Goal: Task Accomplishment & Management: Manage account settings

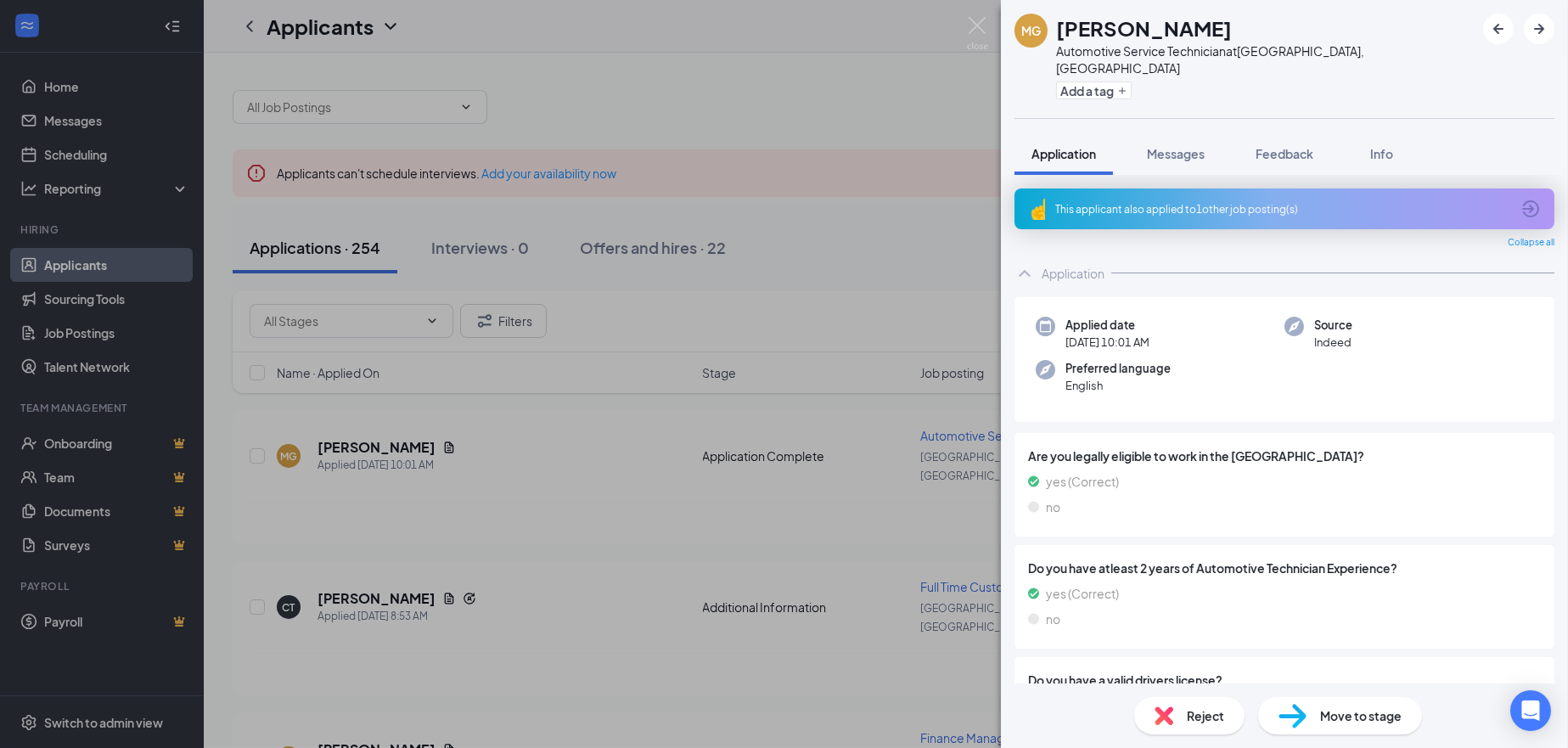
click at [398, 435] on div "MG [PERSON_NAME] Automotive Service Technician at [GEOGRAPHIC_DATA], [GEOGRAPHI…" at bounding box center [784, 374] width 1568 height 748
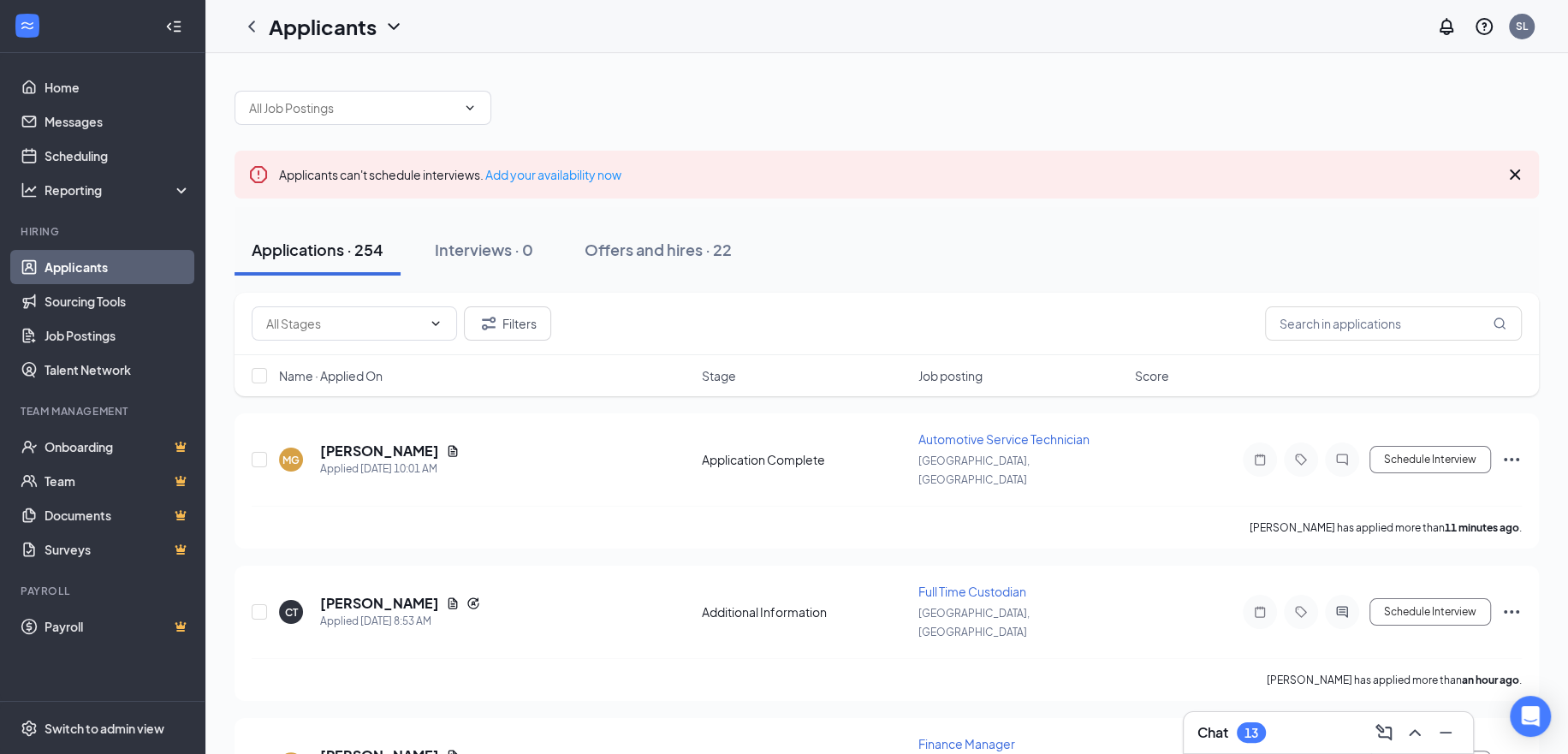
click at [448, 445] on icon "Document" at bounding box center [453, 450] width 9 height 11
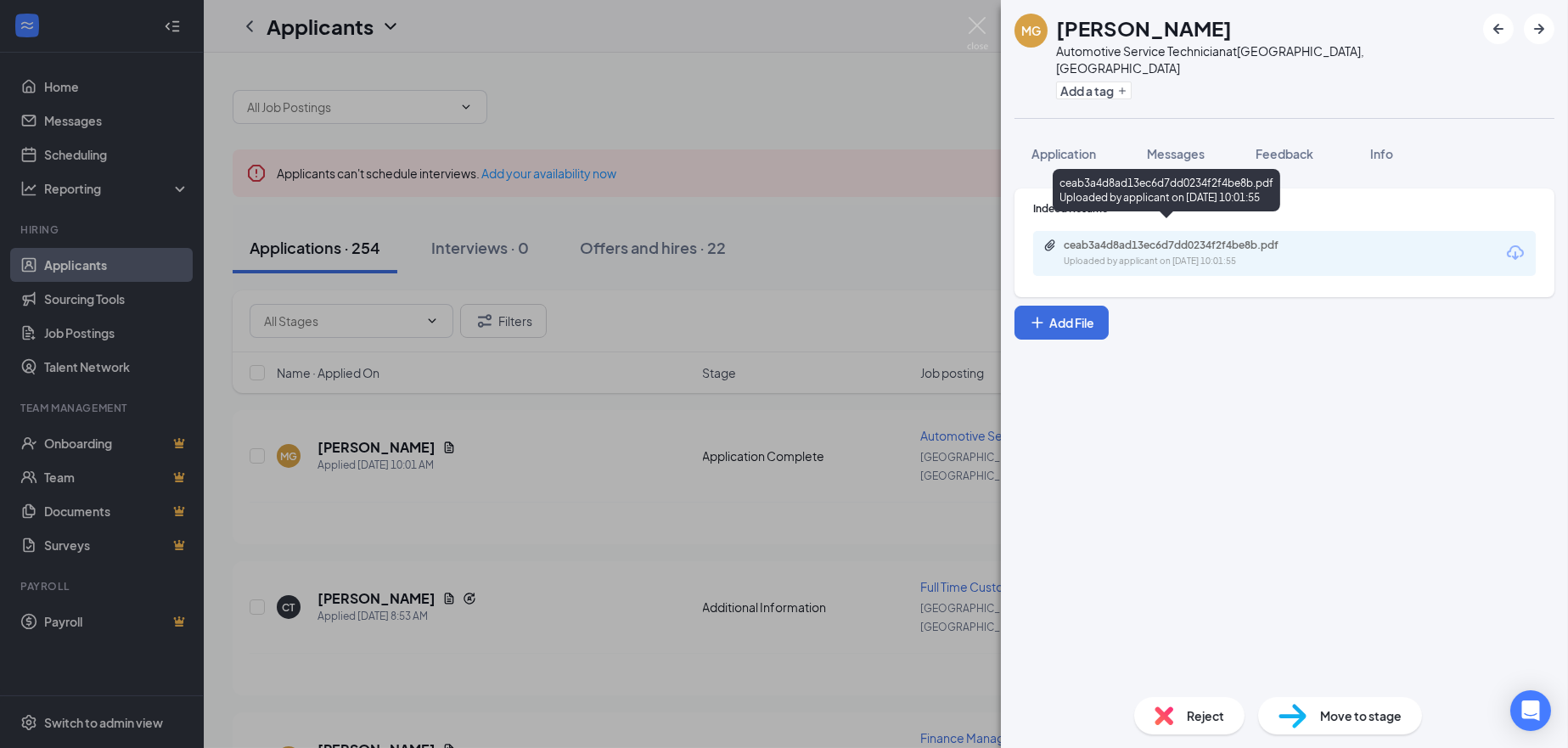
click at [1156, 239] on div "ceab3a4d8ad13ec6d7dd0234f2f4be8b.pdf" at bounding box center [1183, 245] width 238 height 14
click at [419, 564] on div "MG [PERSON_NAME] Automotive Service Technician at [GEOGRAPHIC_DATA], [GEOGRAPHI…" at bounding box center [784, 374] width 1568 height 748
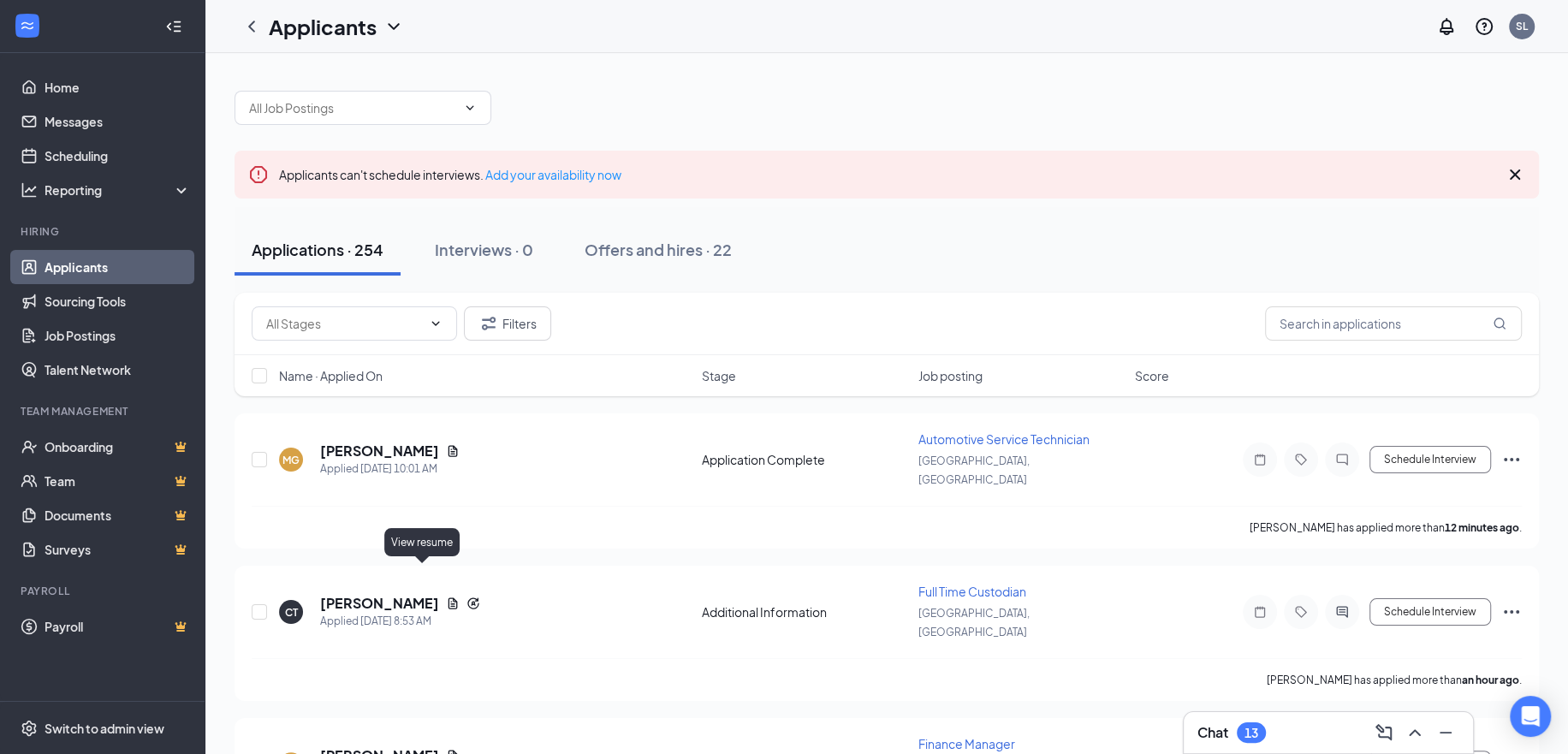
click at [448, 597] on icon "Document" at bounding box center [453, 602] width 9 height 11
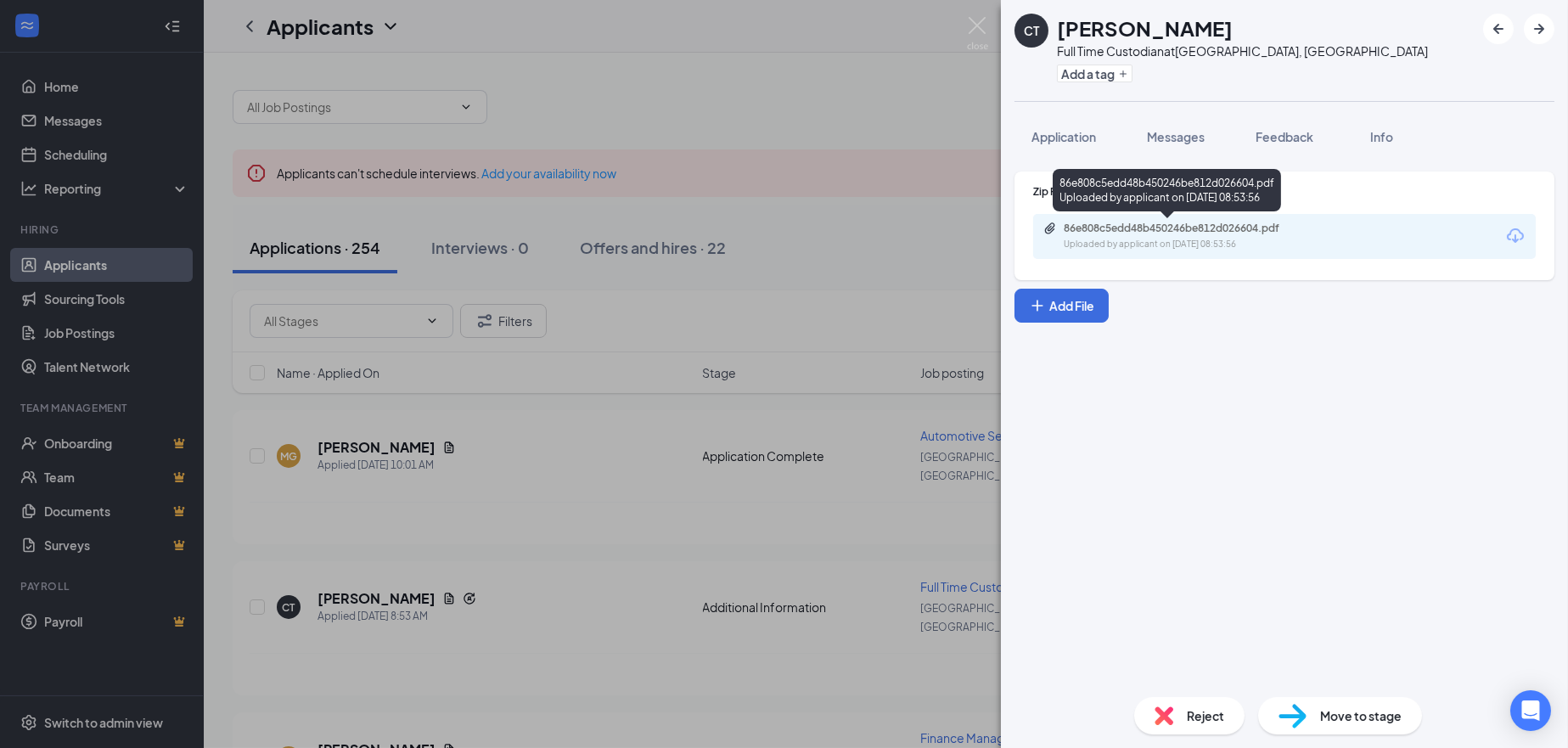
click at [1122, 238] on div "Uploaded by applicant on [DATE] 08:53:56" at bounding box center [1191, 244] width 255 height 14
click at [504, 608] on div "CT [PERSON_NAME] Full Time Custodian at [GEOGRAPHIC_DATA], [GEOGRAPHIC_DATA] Ad…" at bounding box center [784, 374] width 1568 height 748
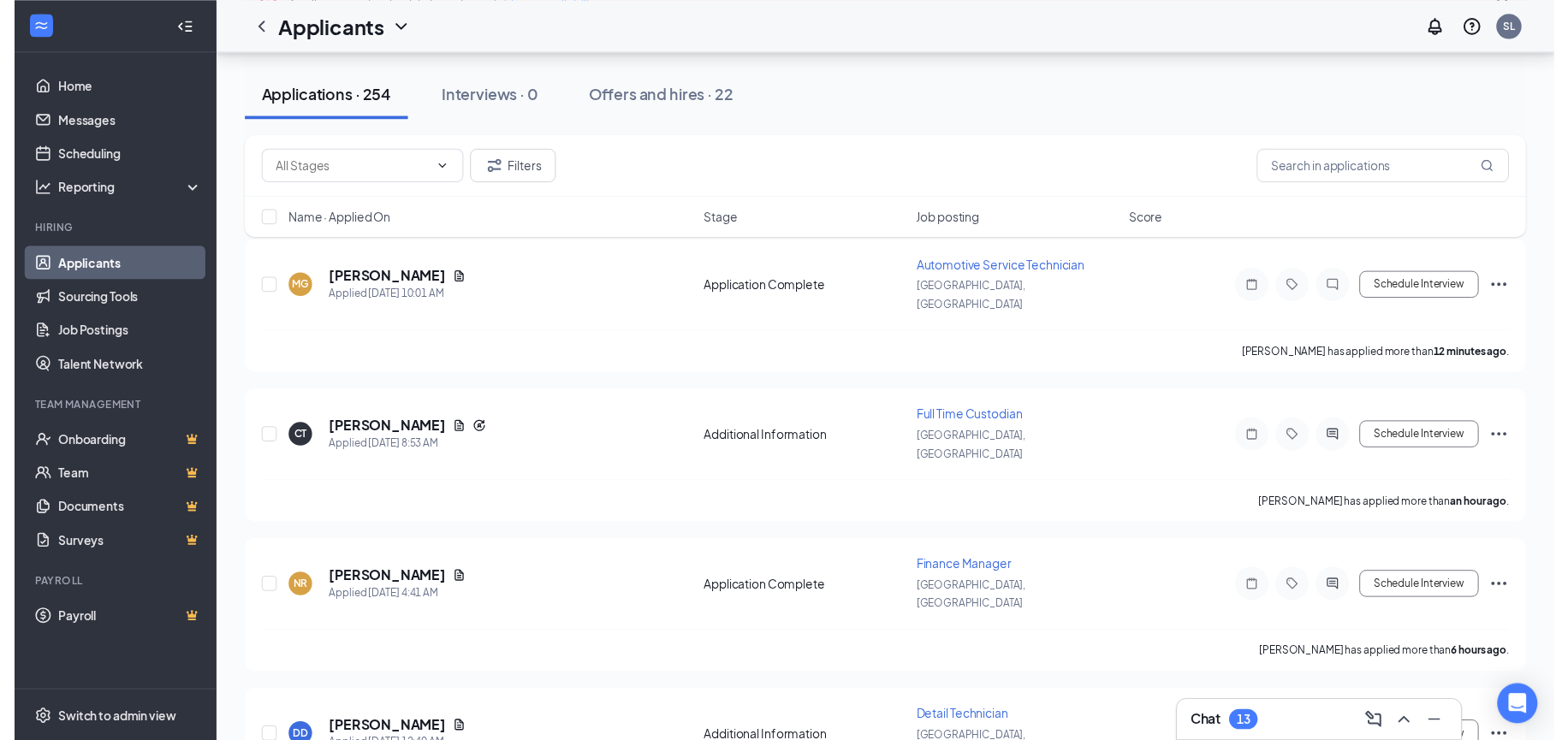
scroll to position [171, 0]
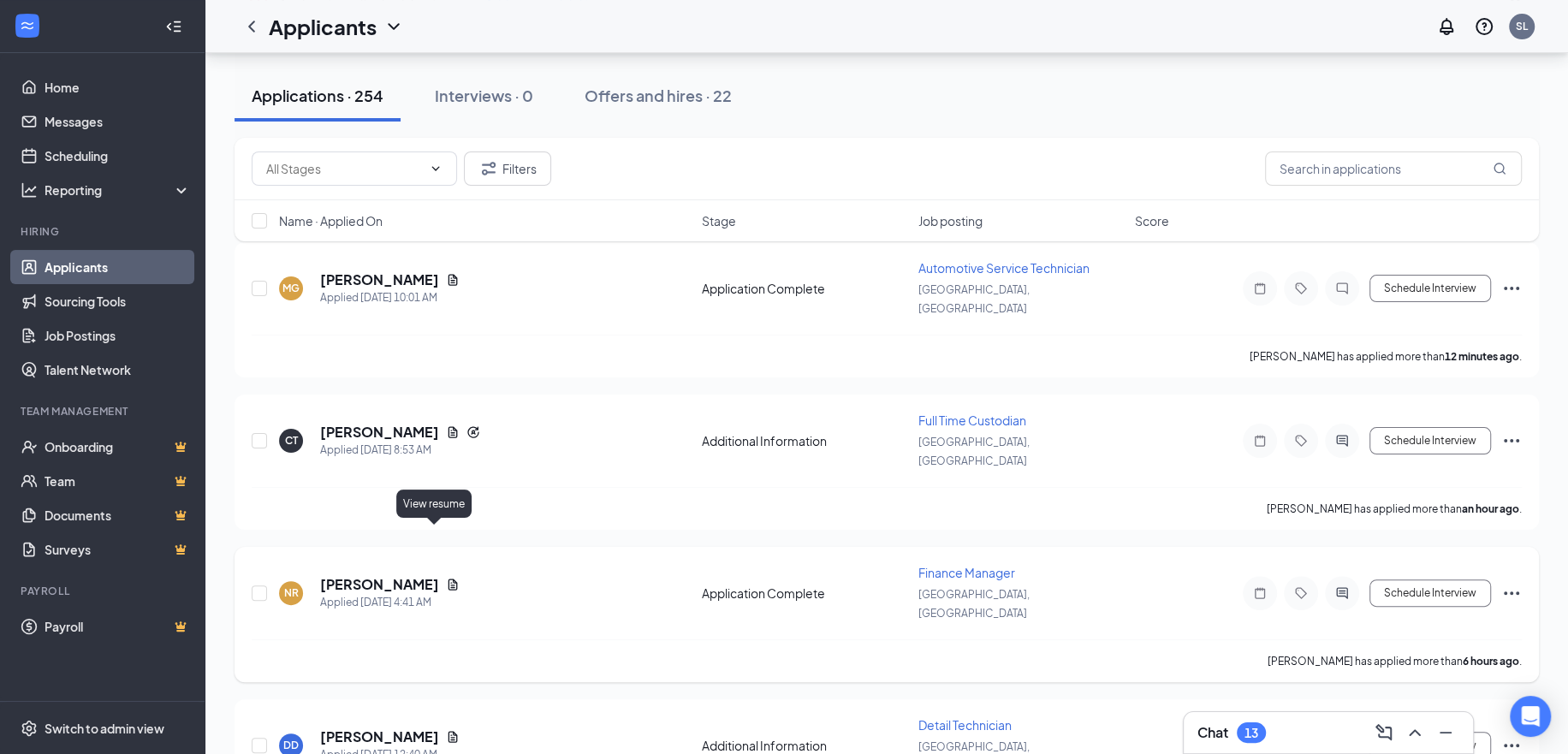
click at [448, 578] on icon "Document" at bounding box center [453, 583] width 9 height 11
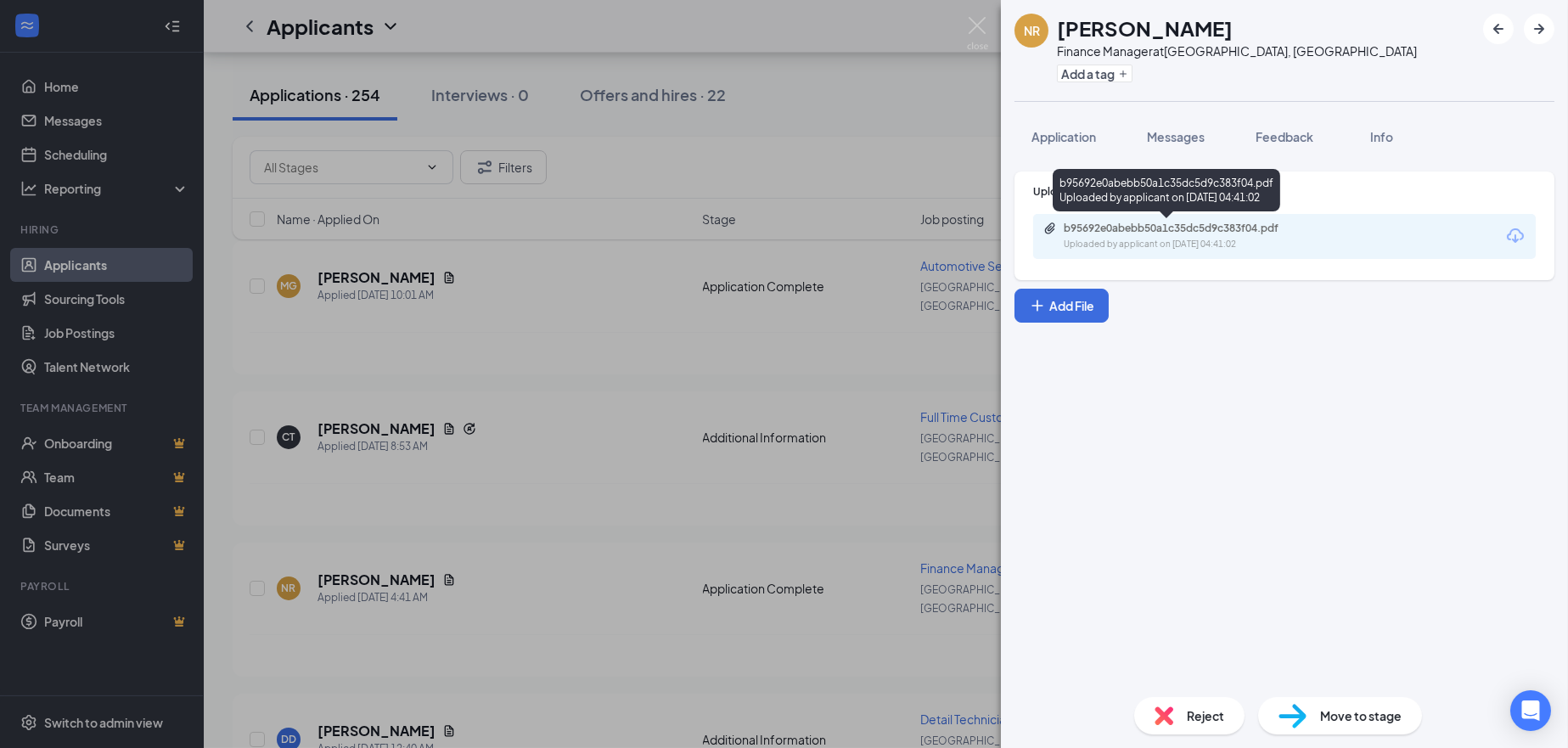
click at [1167, 230] on div "b95692e0abebb50a1c35dc5d9c383f04.pdf" at bounding box center [1183, 228] width 238 height 14
drag, startPoint x: 567, startPoint y: 340, endPoint x: 560, endPoint y: 395, distance: 55.4
click at [566, 340] on div "NR [PERSON_NAME] Finance Manager at [GEOGRAPHIC_DATA], [GEOGRAPHIC_DATA] Add a …" at bounding box center [784, 374] width 1568 height 748
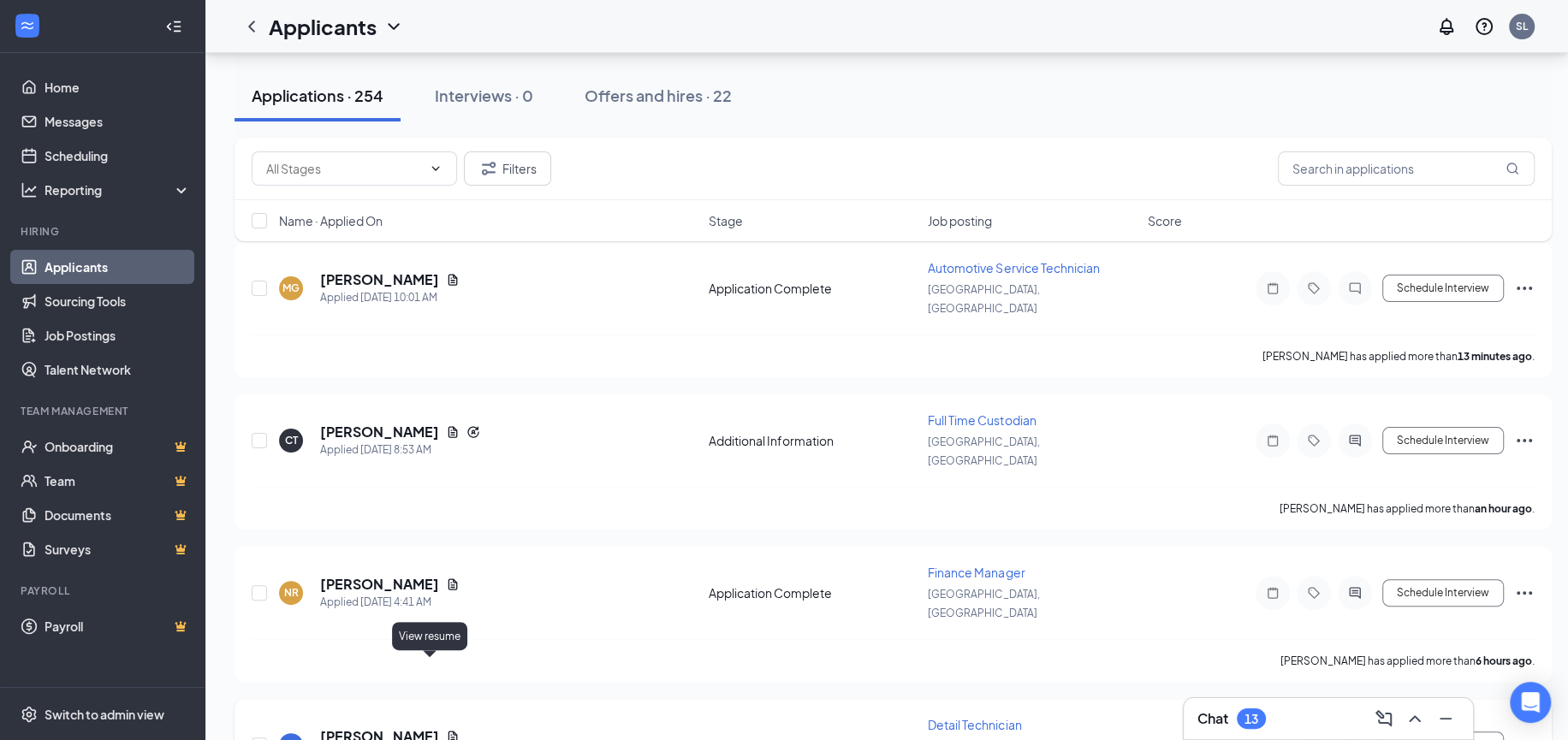
click at [446, 729] on icon "Document" at bounding box center [452, 735] width 14 height 14
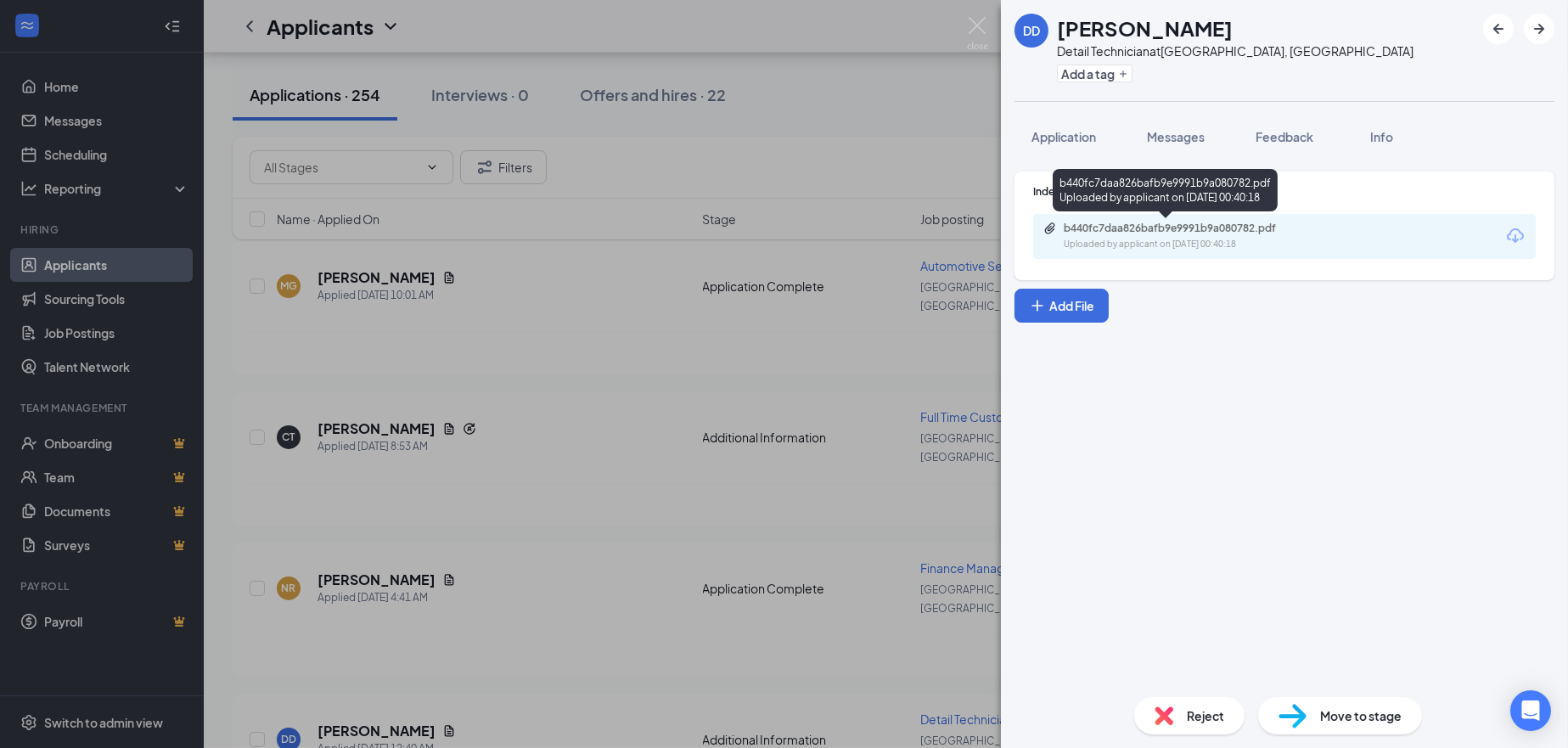
click at [1158, 227] on div "b440fc7daa826bafb9e9991b9a080782.pdf" at bounding box center [1183, 228] width 238 height 14
click at [792, 133] on div "DD [PERSON_NAME] Detail Technician at [GEOGRAPHIC_DATA], [GEOGRAPHIC_DATA] Add …" at bounding box center [784, 374] width 1568 height 748
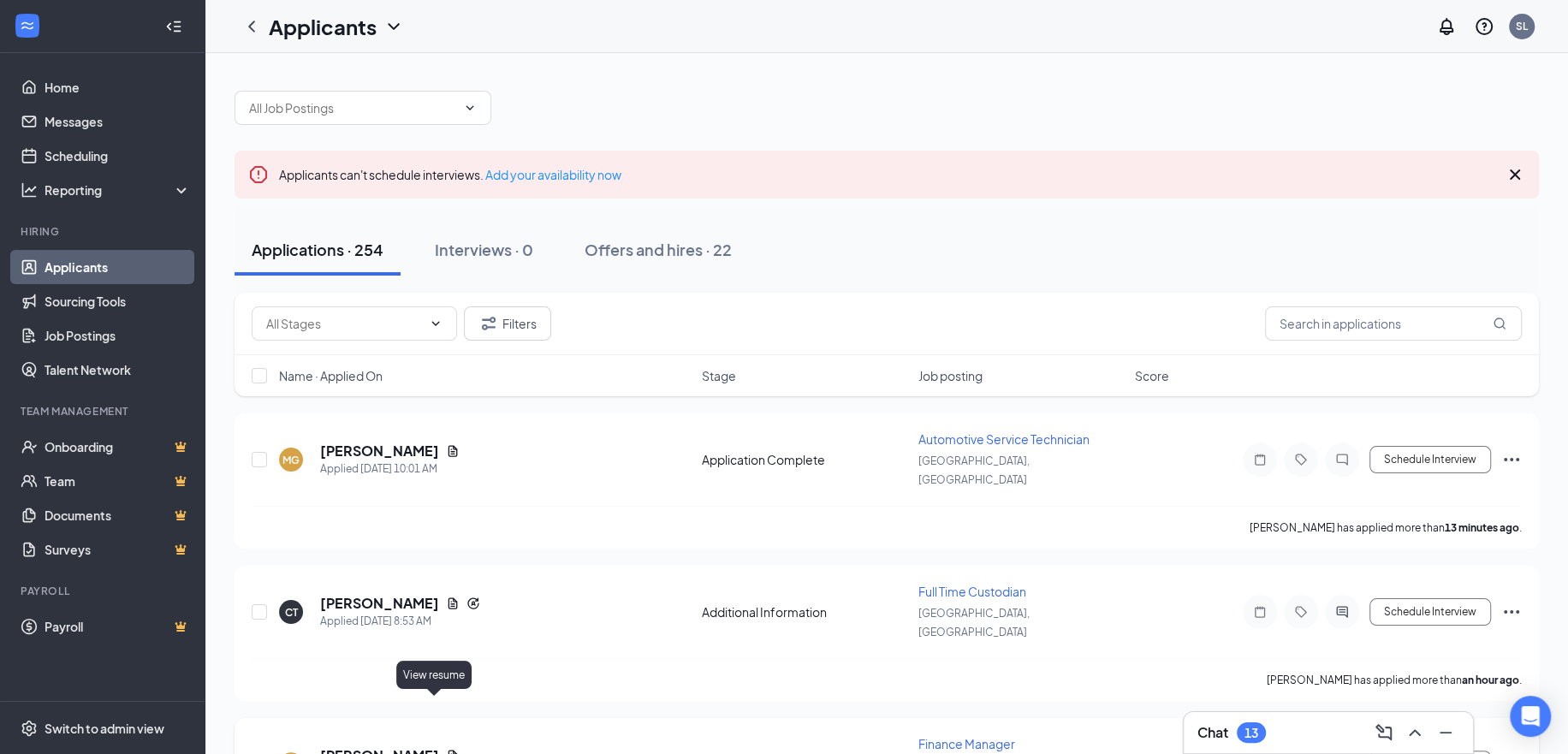
click at [446, 749] on icon "Document" at bounding box center [452, 755] width 14 height 14
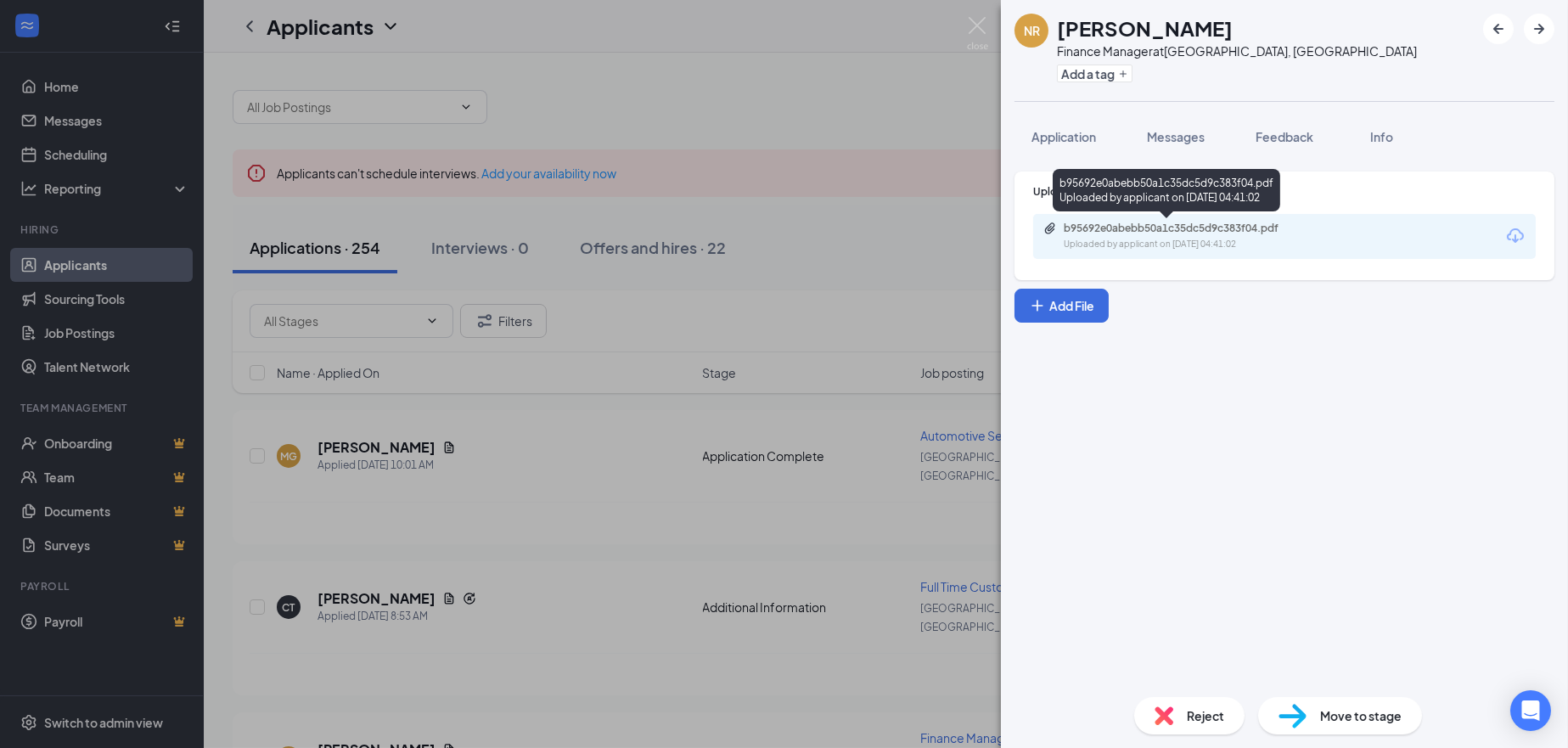
click at [1105, 238] on div "Uploaded by applicant on [DATE] 04:41:02" at bounding box center [1191, 244] width 255 height 14
